Goal: Task Accomplishment & Management: Manage account settings

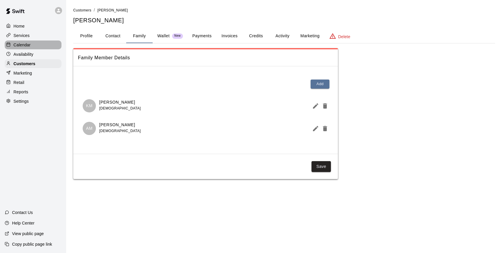
click at [19, 46] on p "Calendar" at bounding box center [22, 45] width 17 height 6
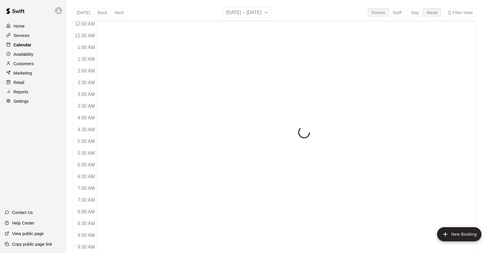
scroll to position [325, 0]
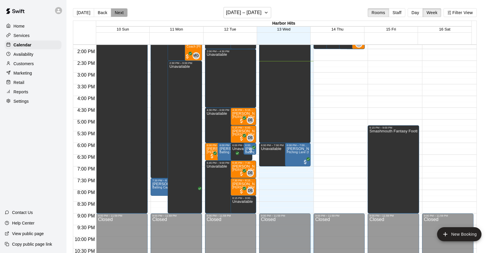
click at [111, 14] on button "Next" at bounding box center [119, 12] width 16 height 9
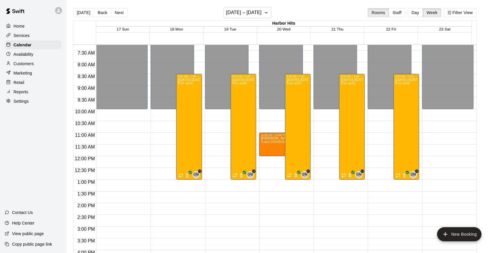
scroll to position [162, 0]
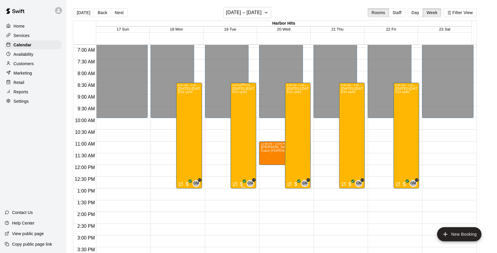
click at [240, 118] on div "[DATE]-[DATE] Baseball/Softball Camp 8:30am-1:00pm (Ages [DEMOGRAPHIC_DATA]) [D…" at bounding box center [243, 213] width 22 height 253
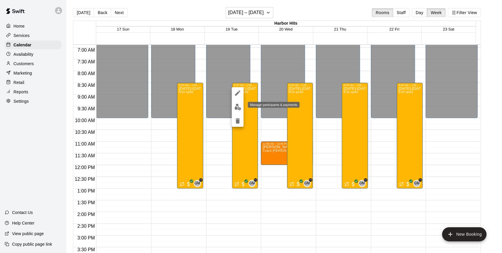
click at [236, 106] on img "edit" at bounding box center [237, 107] width 7 height 7
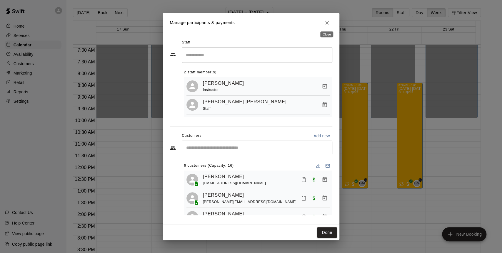
click at [328, 21] on icon "Close" at bounding box center [327, 23] width 6 height 6
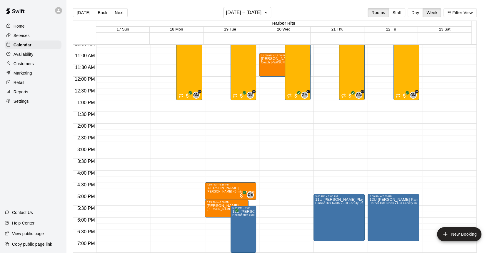
scroll to position [260, 0]
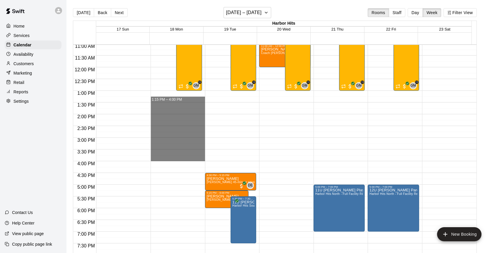
drag, startPoint x: 168, startPoint y: 102, endPoint x: 174, endPoint y: 159, distance: 57.6
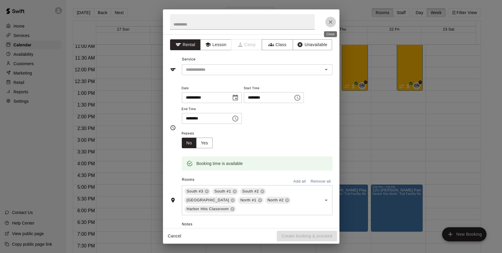
click at [330, 23] on icon "Close" at bounding box center [331, 22] width 6 height 6
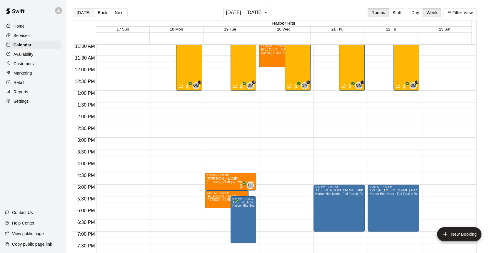
click at [85, 11] on button "[DATE]" at bounding box center [83, 12] width 21 height 9
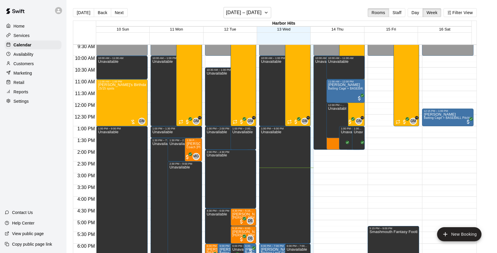
scroll to position [195, 0]
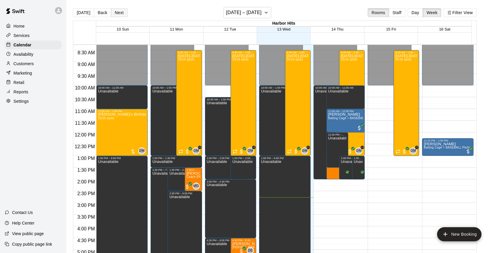
click at [113, 10] on button "Next" at bounding box center [119, 12] width 16 height 9
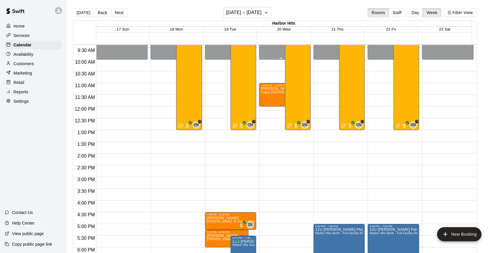
scroll to position [260, 0]
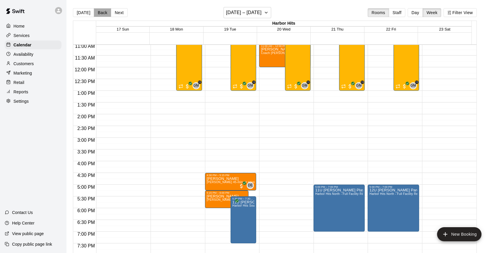
click at [101, 12] on button "Back" at bounding box center [102, 12] width 17 height 9
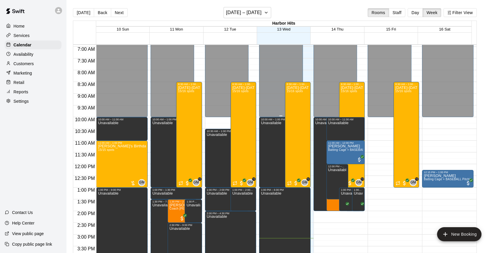
scroll to position [186, 0]
